Goal: Information Seeking & Learning: Learn about a topic

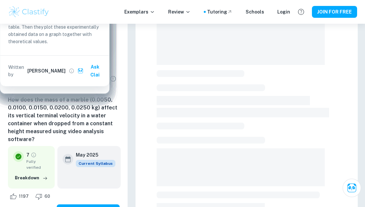
scroll to position [90, 0]
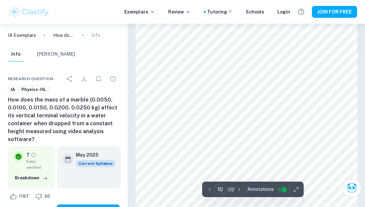
scroll to position [3001, 0]
type input "11"
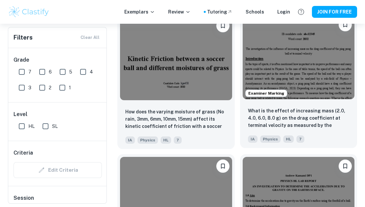
scroll to position [1055, 0]
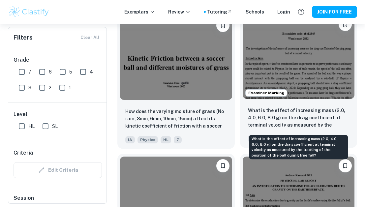
click at [281, 115] on p "What is the effect of increasing mass (2.0, 4.0, 6.0, 8.0 g) on the drag coeffi…" at bounding box center [298, 118] width 101 height 22
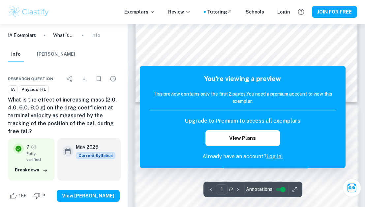
scroll to position [239, 0]
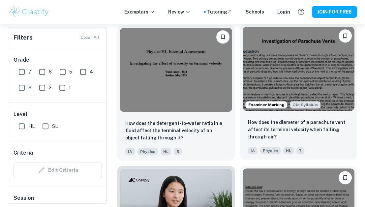
scroll to position [1622, 0]
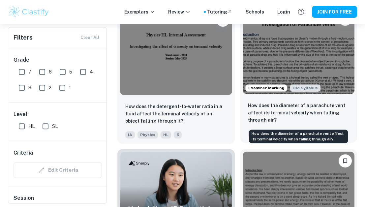
click at [269, 118] on p "How does the diameter of a parachute vent affect its terminal velocity when fal…" at bounding box center [298, 113] width 101 height 22
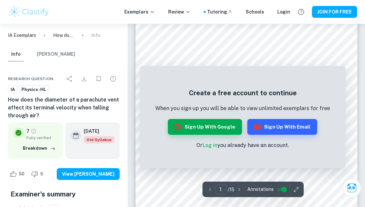
scroll to position [42, 0]
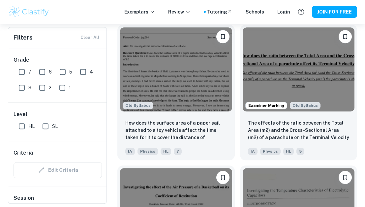
scroll to position [3067, 0]
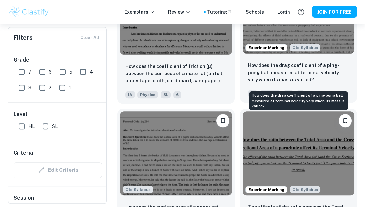
click at [320, 76] on p "How does the drag coefficient of a ping-pong ball measured at terminal velocity…" at bounding box center [298, 73] width 101 height 22
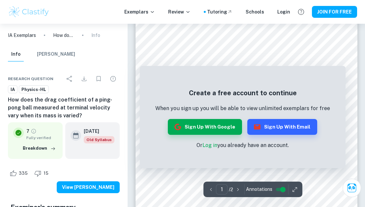
scroll to position [49, 0]
